Goal: Task Accomplishment & Management: Manage account settings

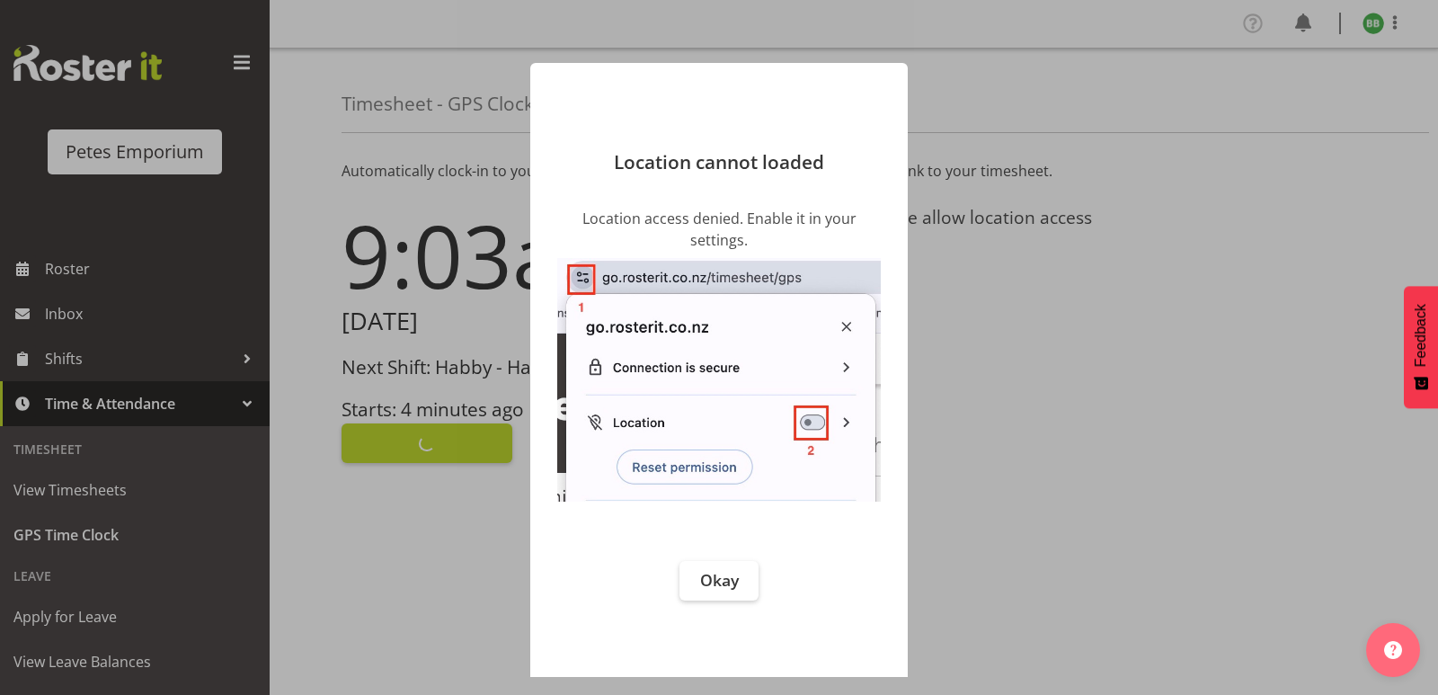
click at [431, 430] on div at bounding box center [719, 347] width 1438 height 695
click at [712, 579] on span "Okay" at bounding box center [719, 580] width 39 height 22
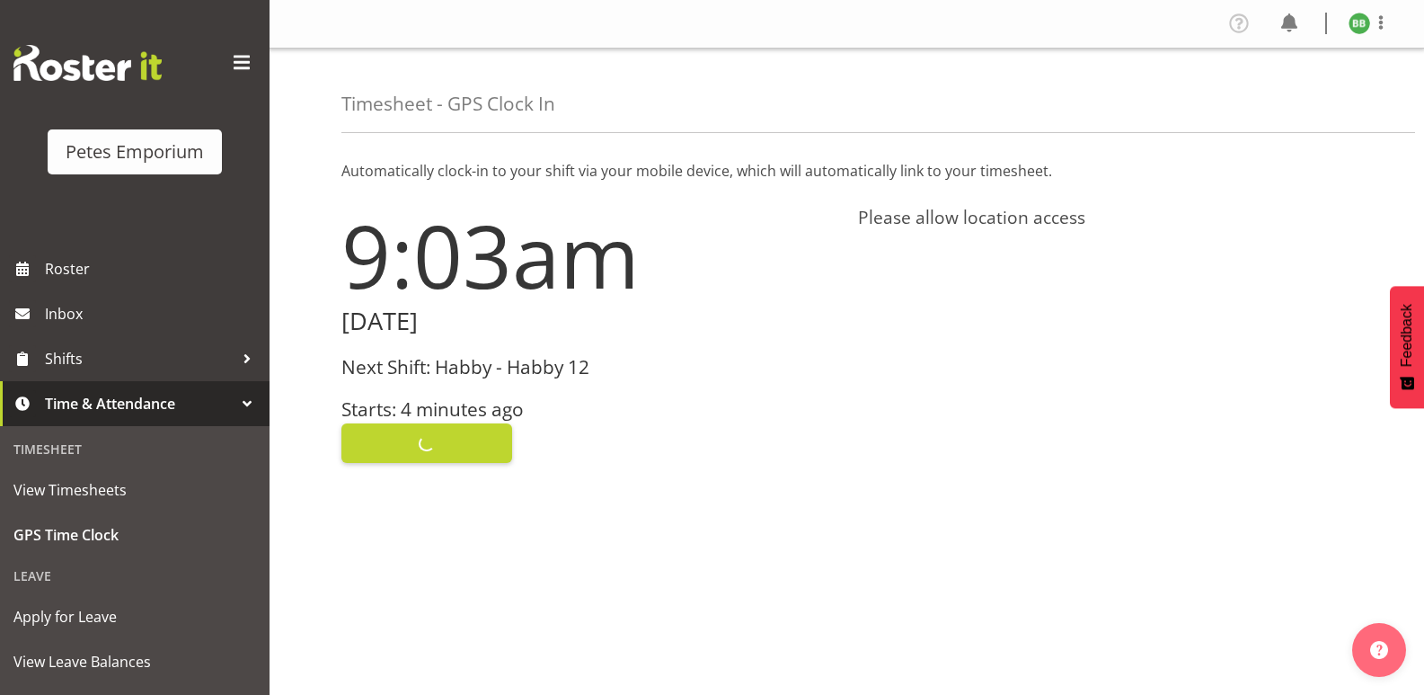
click at [1355, 24] on img at bounding box center [1360, 24] width 22 height 22
click at [1289, 95] on link "Log Out" at bounding box center [1305, 94] width 173 height 32
